Goal: Find specific page/section: Find specific page/section

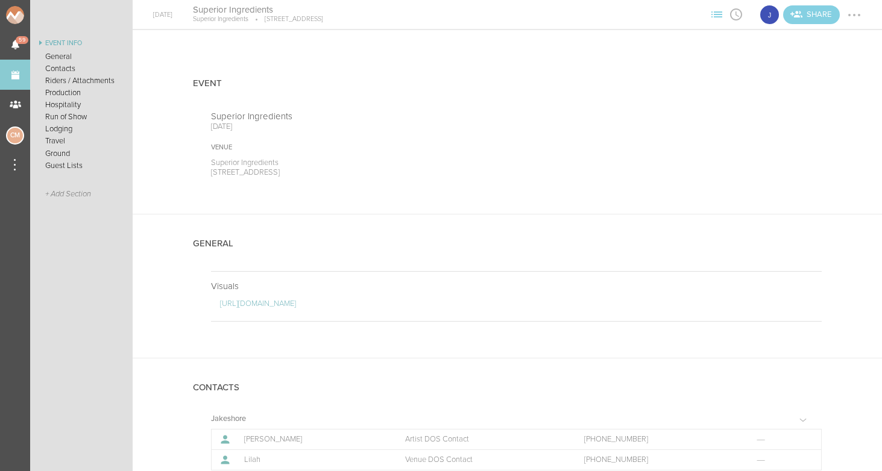
scroll to position [317, 0]
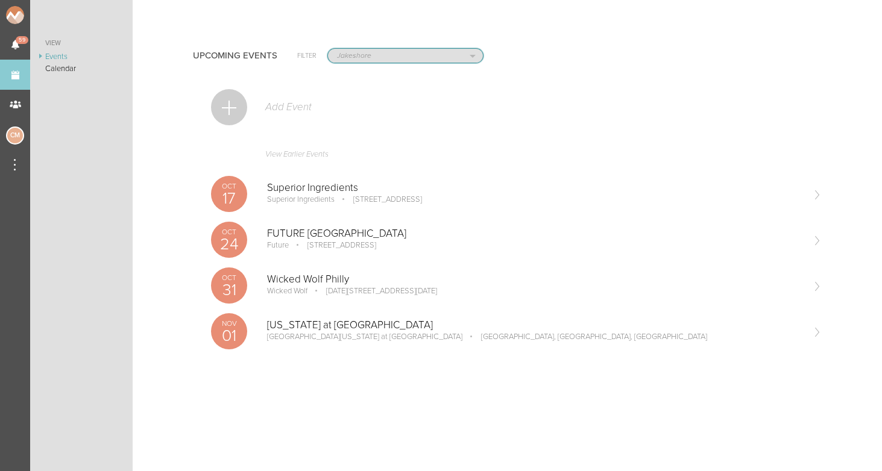
select select "1919"
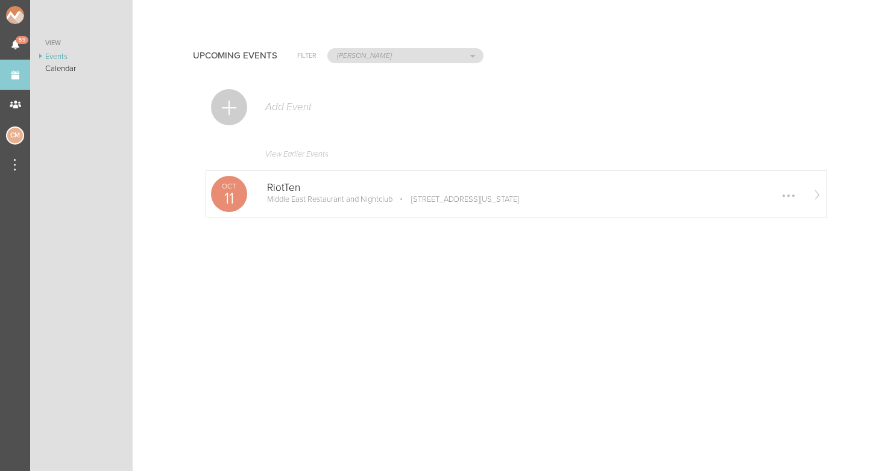
click at [292, 191] on p "RiotTen" at bounding box center [534, 188] width 535 height 12
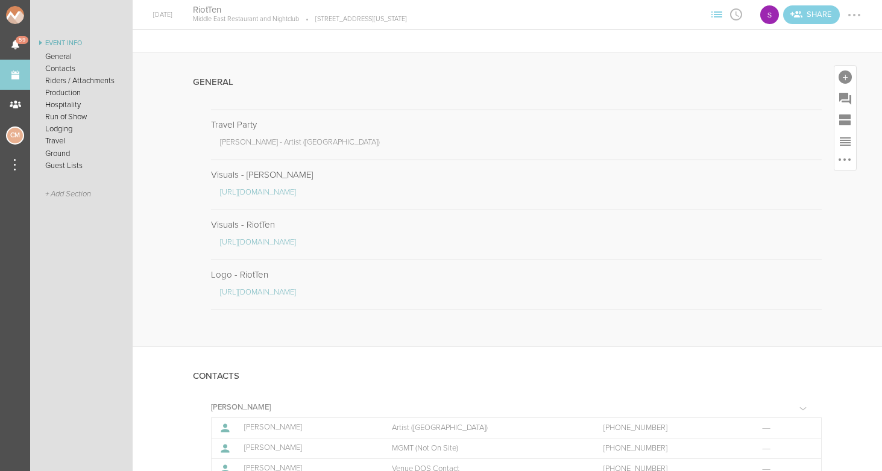
scroll to position [163, 0]
click at [11, 72] on link "Events" at bounding box center [15, 75] width 30 height 30
